Goal: Task Accomplishment & Management: Use online tool/utility

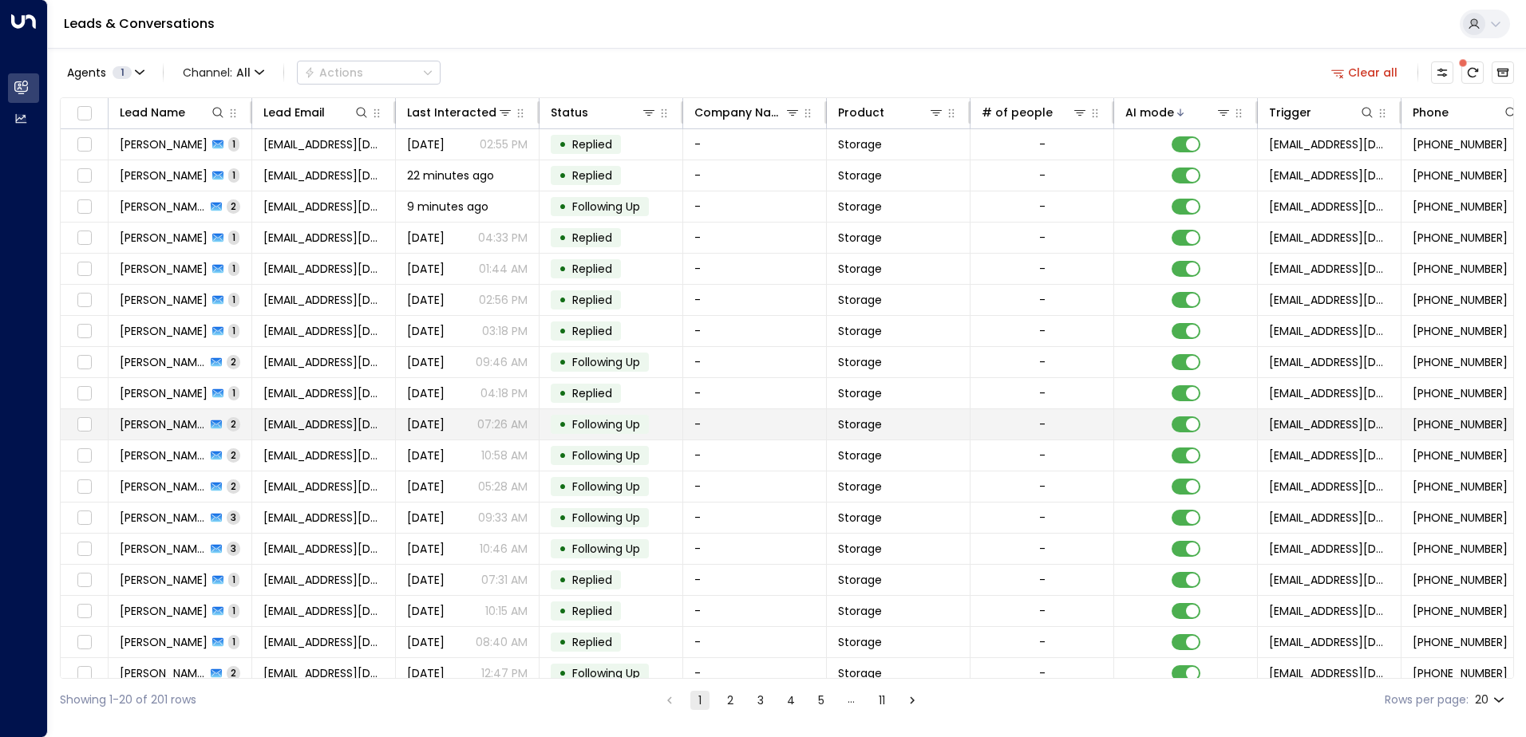
click at [476, 418] on div "[DATE] 07:26 AM" at bounding box center [467, 425] width 120 height 16
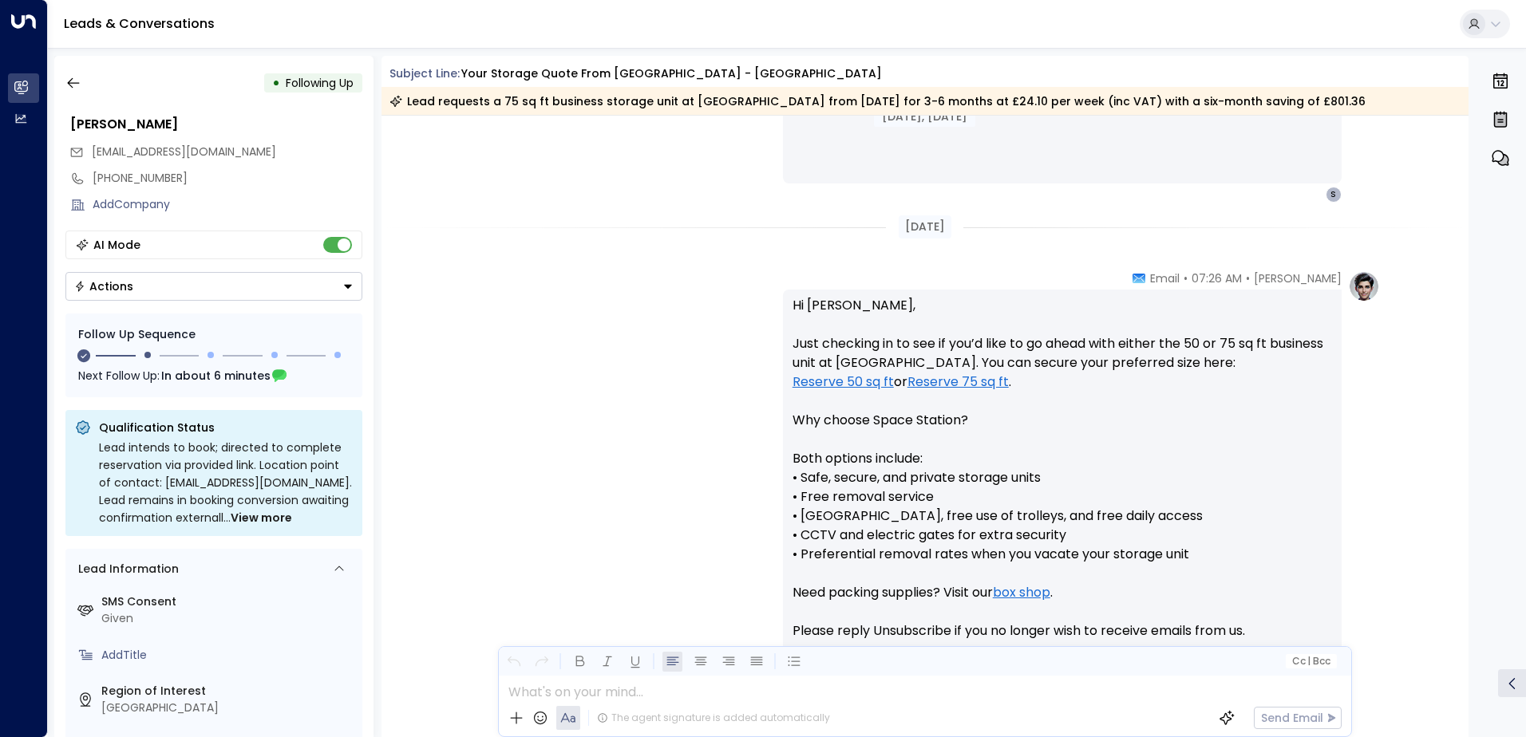
scroll to position [1457, 0]
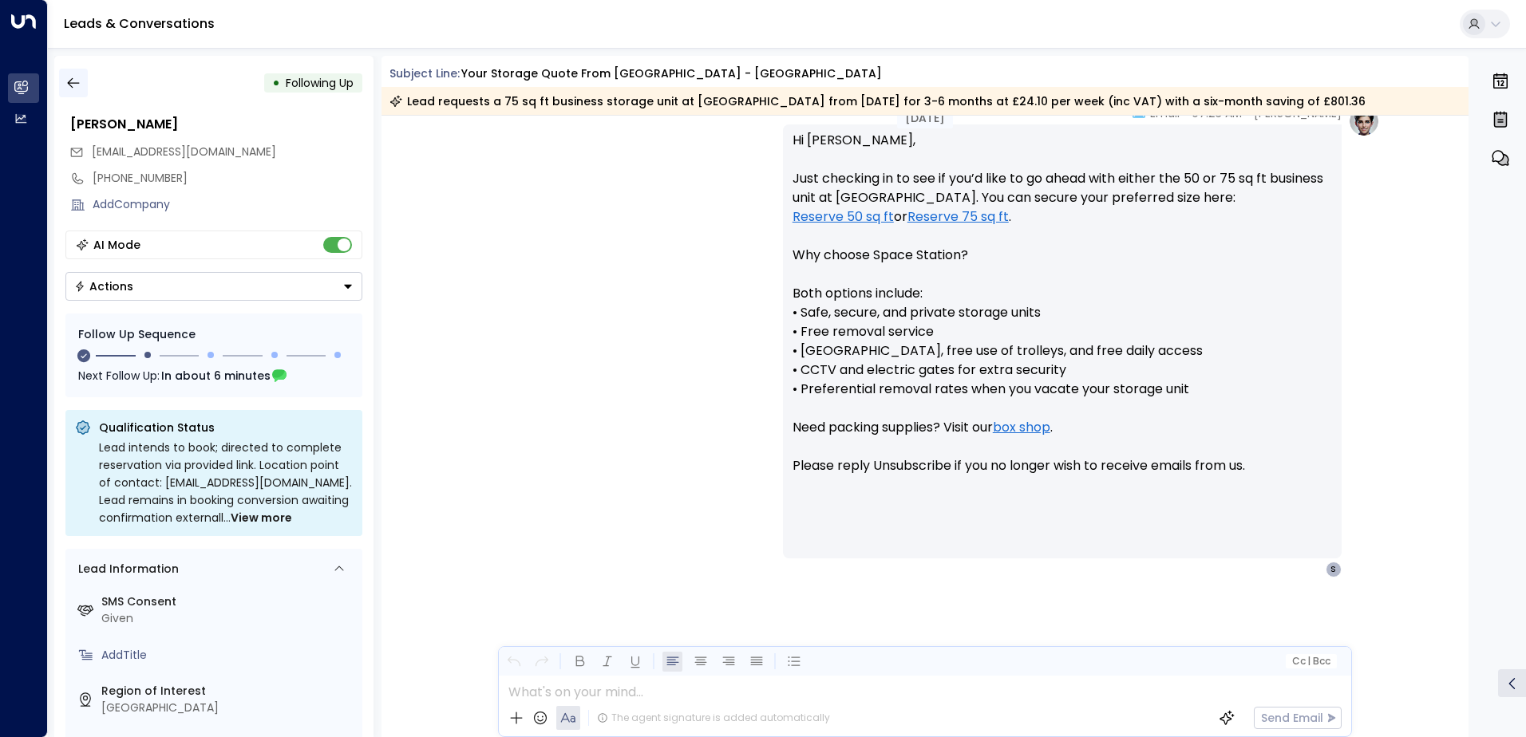
click at [72, 77] on icon "button" at bounding box center [73, 83] width 16 height 16
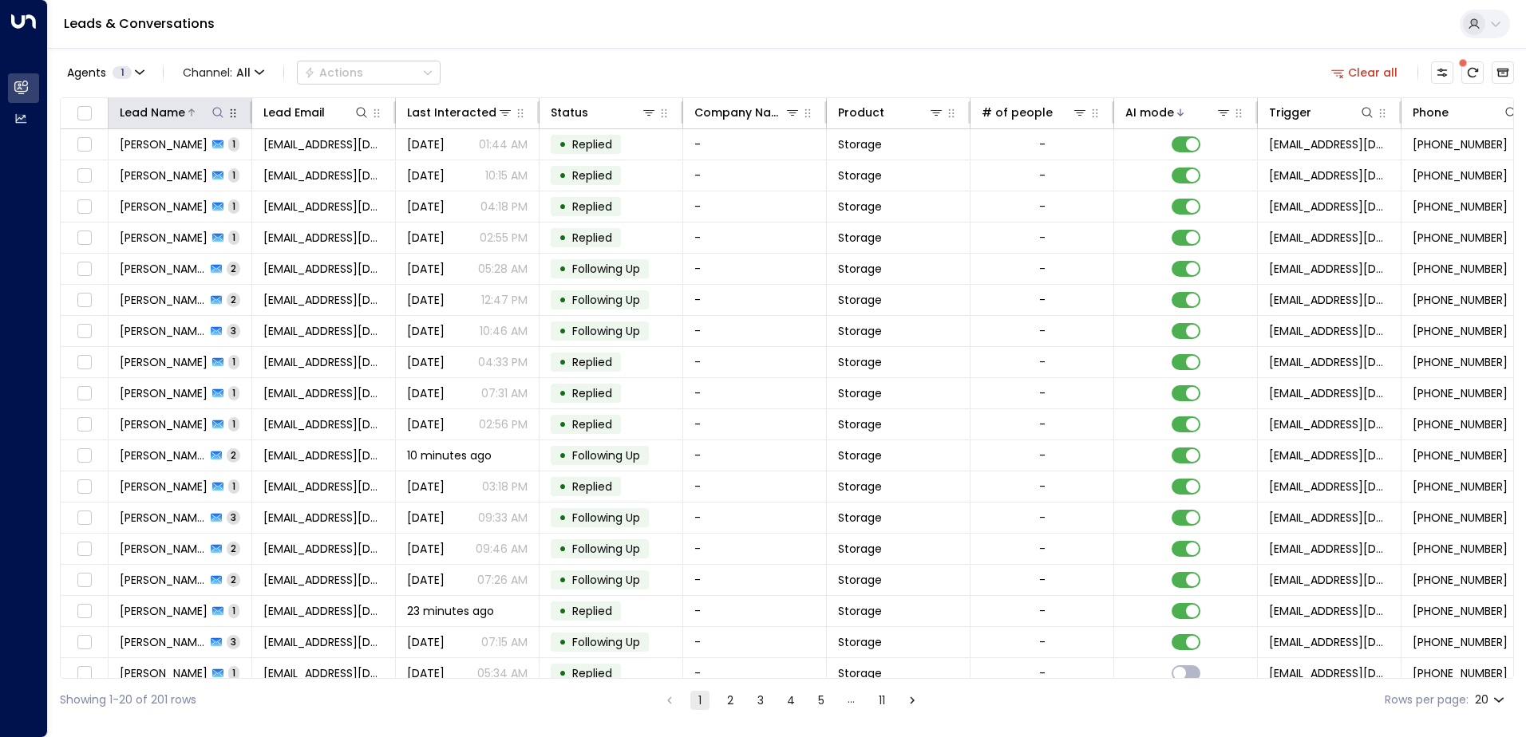
click at [211, 114] on icon at bounding box center [217, 112] width 13 height 13
type input "****"
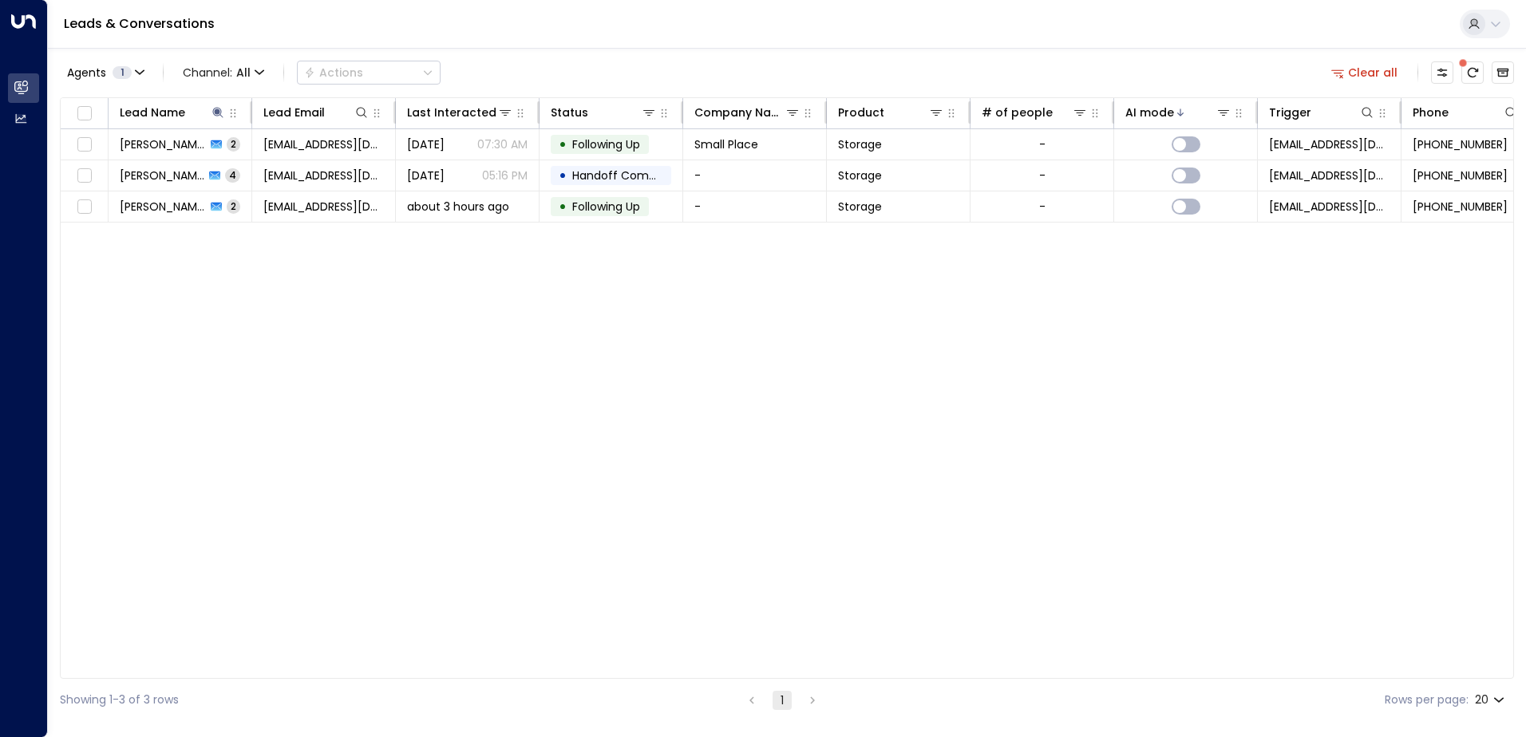
click at [414, 365] on div "Lead Name Lead Email Last Interacted Status Company Name Product # of people AI…" at bounding box center [787, 388] width 1454 height 582
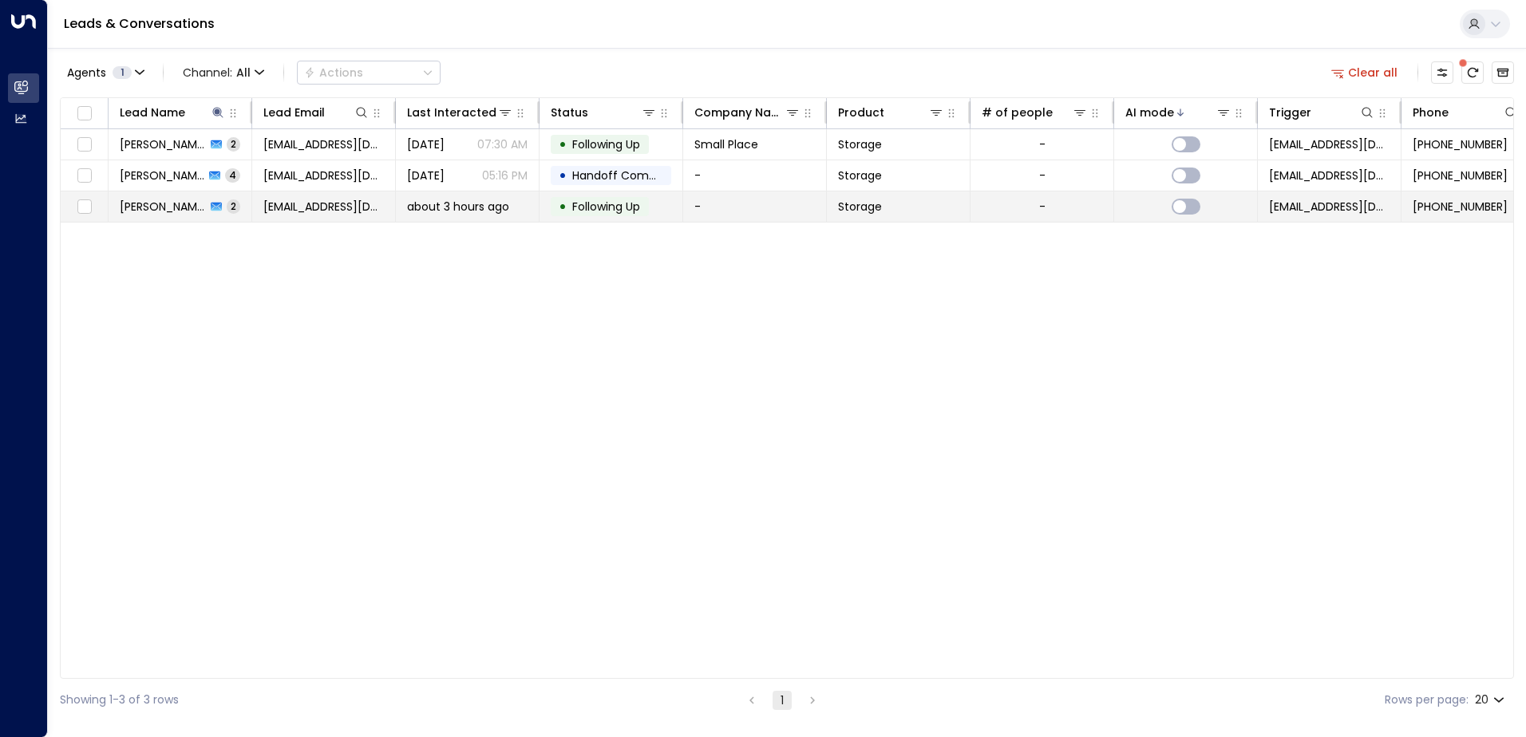
click at [635, 200] on span "Following Up" at bounding box center [606, 207] width 68 height 16
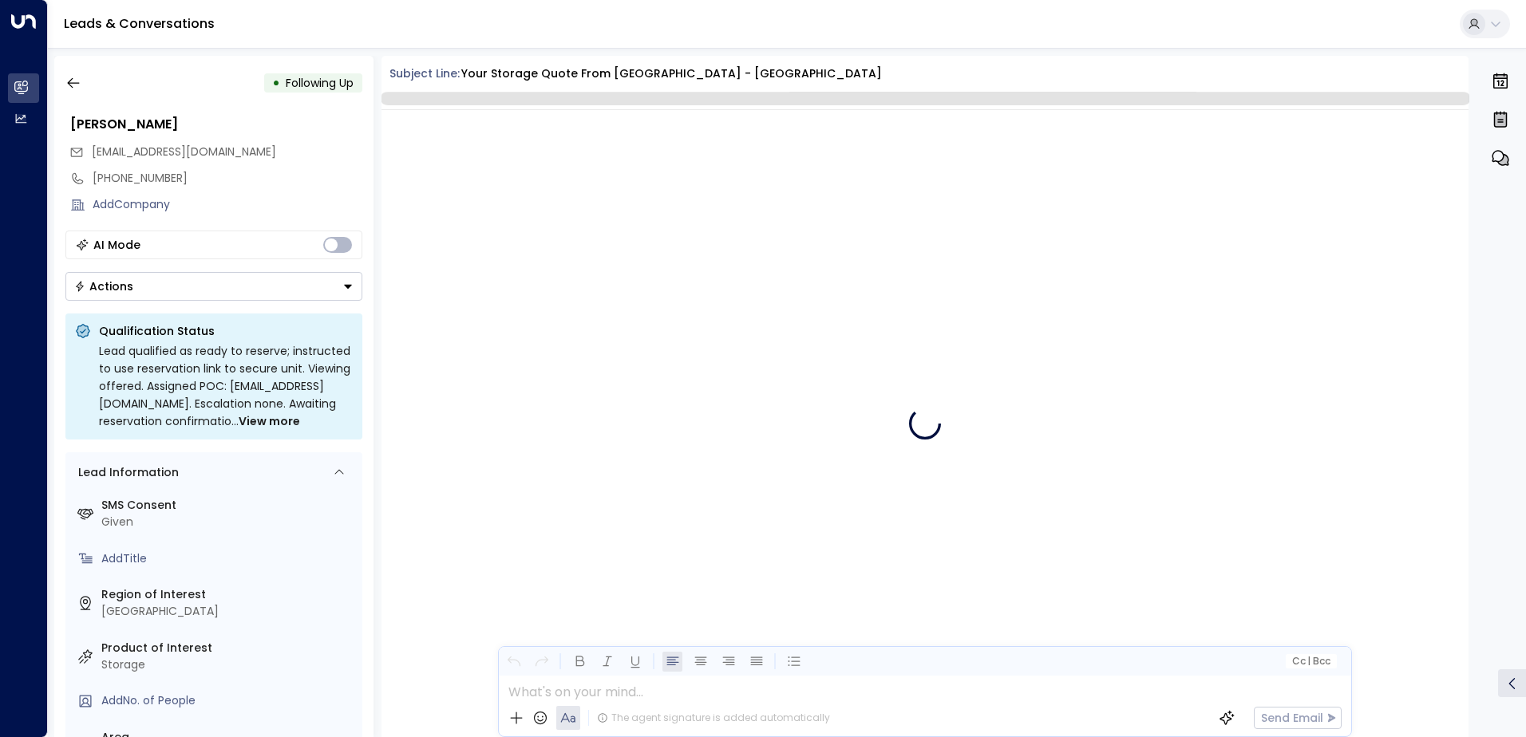
scroll to position [1559, 0]
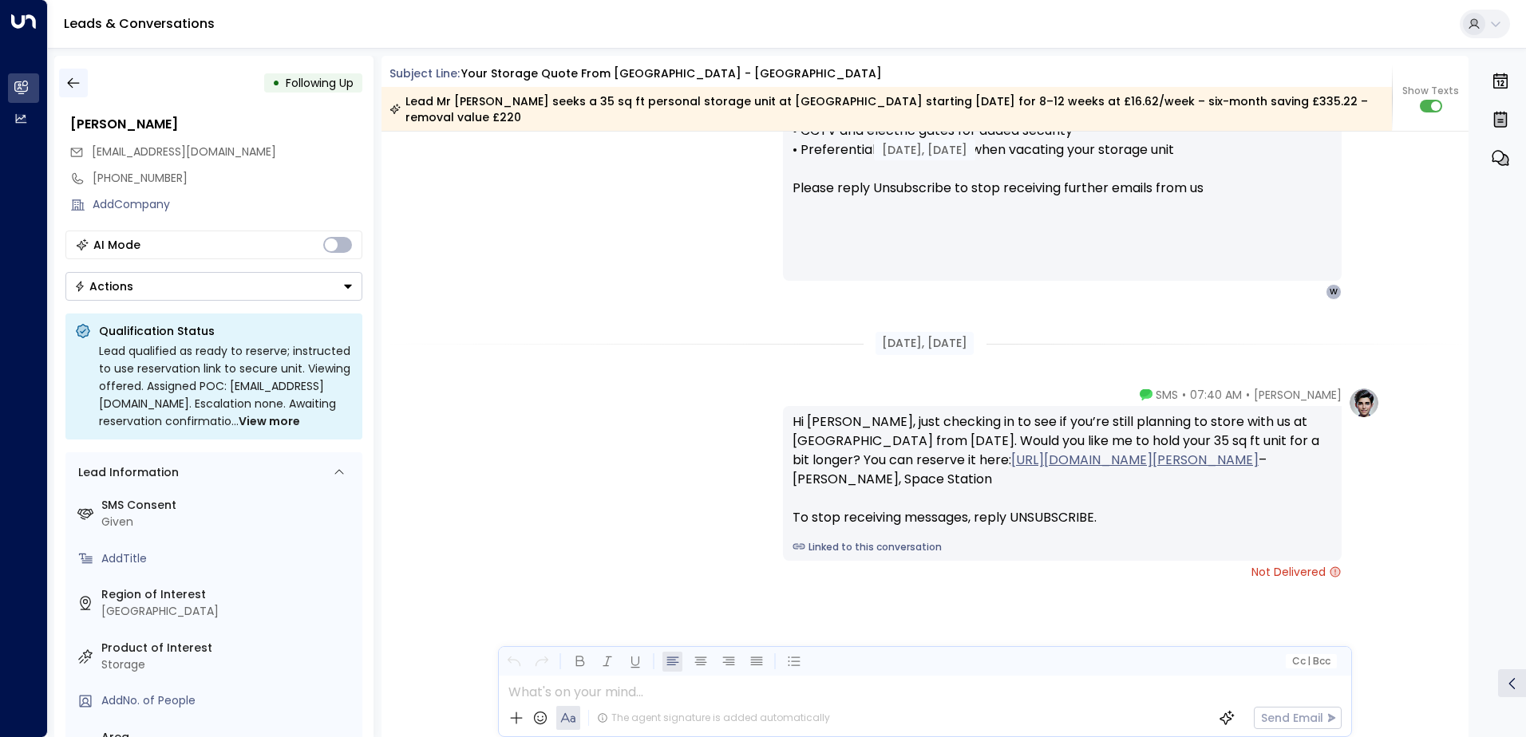
click at [80, 86] on icon "button" at bounding box center [73, 83] width 16 height 16
